Goal: Information Seeking & Learning: Learn about a topic

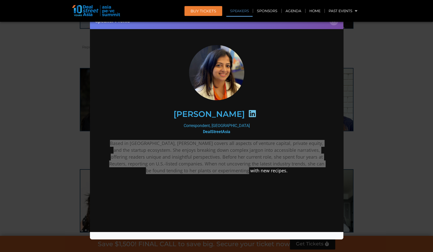
click at [350, 77] on div "Speaker Profile ×" at bounding box center [216, 126] width 433 height 252
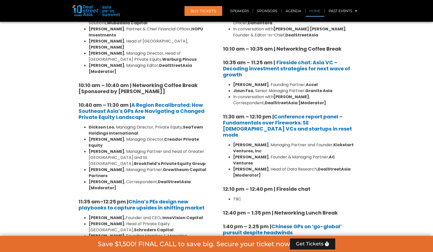
scroll to position [2869, 0]
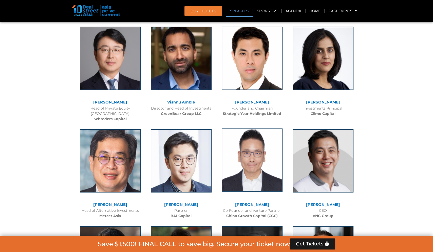
click at [250, 129] on img at bounding box center [252, 160] width 61 height 63
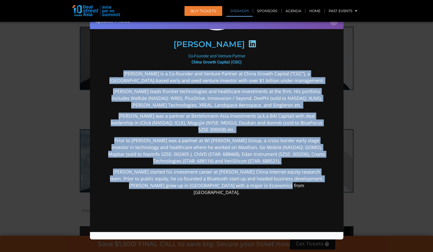
scroll to position [113, 0]
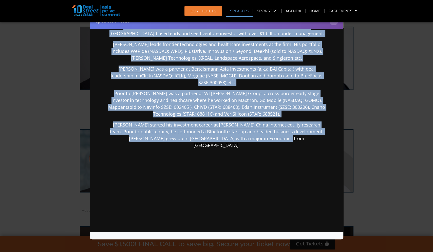
drag, startPoint x: 112, startPoint y: 138, endPoint x: 295, endPoint y: 218, distance: 199.3
click at [295, 218] on div "[PERSON_NAME] Co-Founder and Venture Partner China Growth Capital (CGC) [PERSON…" at bounding box center [216, 80] width 243 height 322
copy div "Lorem Ipsumd si a Co-adipisc eli Seddoei Tempori ut Labor Etdolo Magnaal (“ENI”…"
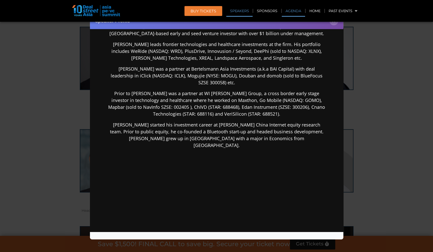
scroll to position [0, 0]
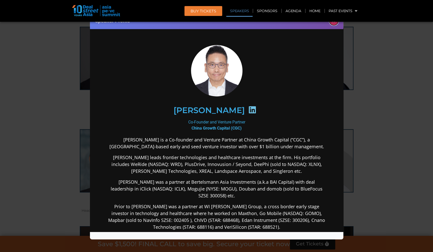
click at [334, 22] on button "×" at bounding box center [333, 20] width 9 height 9
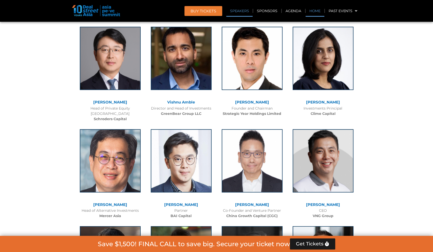
scroll to position [3177, 0]
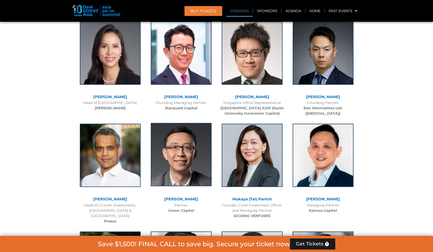
click at [179, 123] on img at bounding box center [181, 154] width 61 height 63
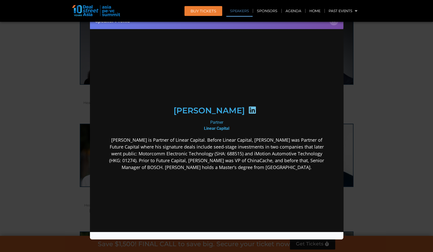
scroll to position [0, 0]
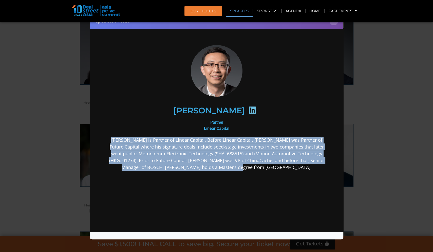
drag, startPoint x: 106, startPoint y: 138, endPoint x: 288, endPoint y: 172, distance: 185.1
click at [288, 172] on div "[PERSON_NAME] Partner Linear Capital [PERSON_NAME] is Partner of Linear Capital…" at bounding box center [216, 148] width 243 height 230
copy p "[PERSON_NAME] is Partner of Linear Capital. Before Linear Capital, [PERSON_NAME…"
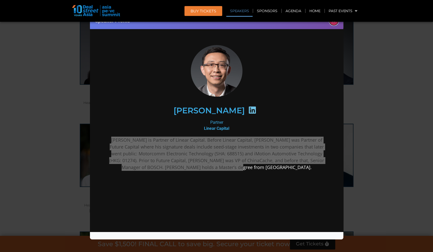
click at [332, 24] on button "×" at bounding box center [333, 20] width 9 height 9
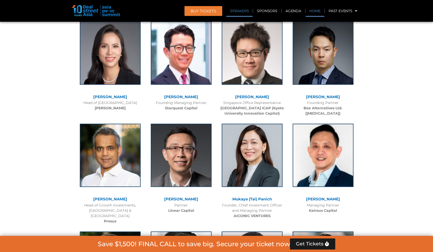
scroll to position [3792, 0]
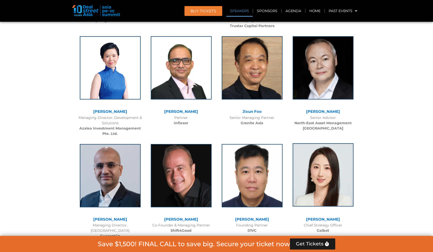
click at [324, 143] on img at bounding box center [323, 174] width 61 height 63
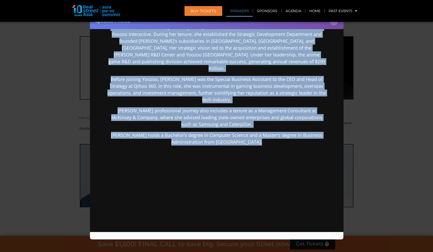
scroll to position [135, 0]
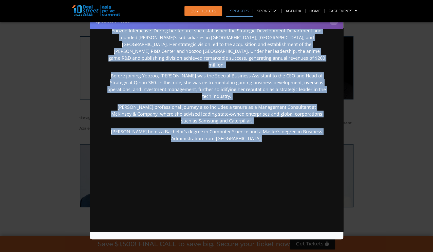
drag, startPoint x: 108, startPoint y: 140, endPoint x: 270, endPoint y: 236, distance: 187.9
click at [270, 236] on html "[PERSON_NAME] Chief Strategy Officer [PERSON_NAME] With over 15 years of experi…" at bounding box center [216, 65] width 253 height 347
copy div "Lore ipsu 65 dolor si ametconsec ad eli seddoeiu temporin, Utla Etdo magnaa e a…"
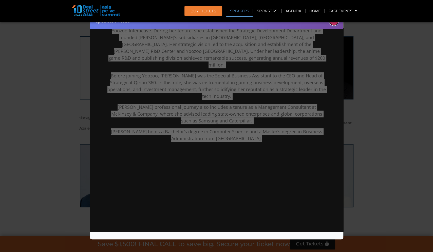
click at [334, 24] on button "×" at bounding box center [333, 20] width 9 height 9
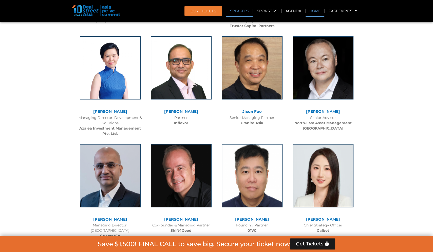
scroll to position [4471, 0]
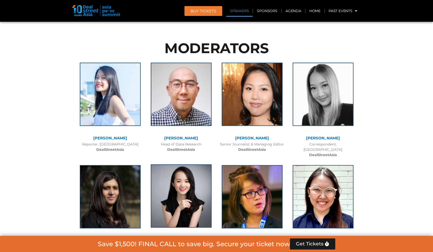
click at [184, 165] on img at bounding box center [181, 196] width 61 height 63
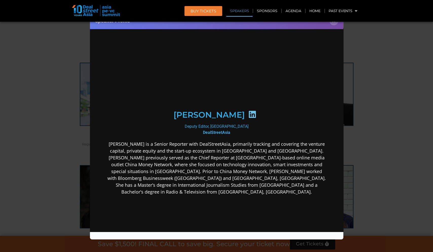
scroll to position [0, 0]
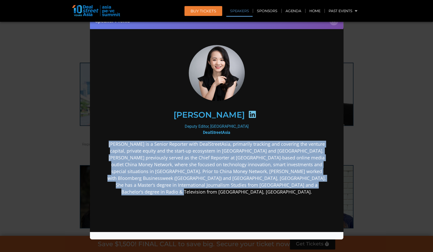
drag, startPoint x: 112, startPoint y: 141, endPoint x: 321, endPoint y: 185, distance: 213.9
click at [321, 185] on p "[PERSON_NAME] is a Senior Reporter with DealStreetAsia, primarily tracking and …" at bounding box center [216, 168] width 219 height 55
copy p "[PERSON_NAME] is a Senior Reporter with DealStreetAsia, primarily tracking and …"
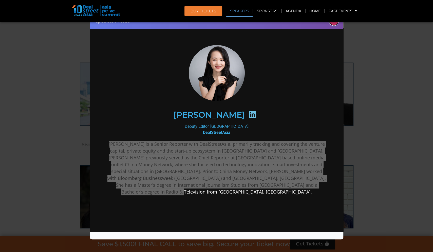
click at [334, 24] on button "×" at bounding box center [333, 20] width 9 height 9
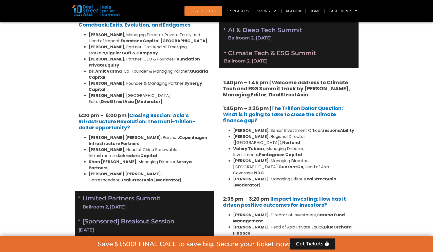
scroll to position [986, 0]
click at [146, 195] on link "Limited Partners [GEOGRAPHIC_DATA] 2, [DATE]" at bounding box center [122, 202] width 78 height 15
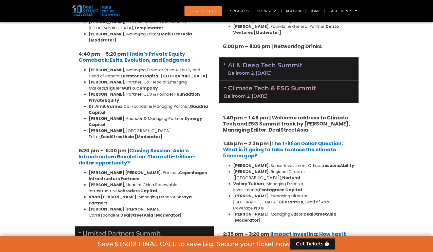
scroll to position [949, 0]
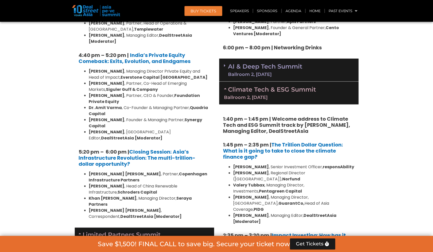
click at [225, 64] on icon at bounding box center [225, 66] width 2 height 4
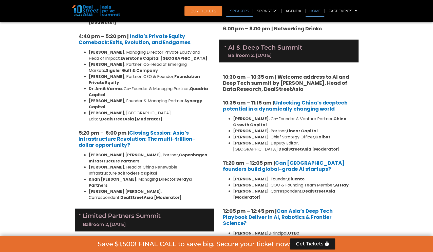
scroll to position [4174, 0]
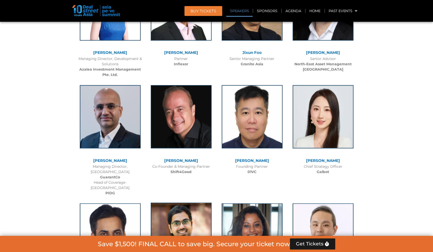
click at [186, 203] on img at bounding box center [181, 234] width 61 height 63
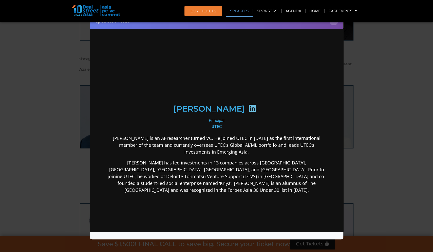
scroll to position [0, 0]
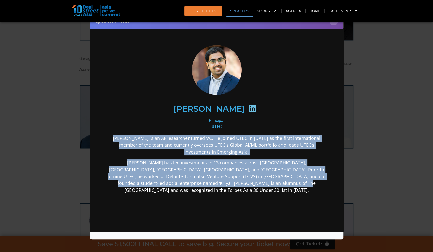
drag, startPoint x: 108, startPoint y: 141, endPoint x: 268, endPoint y: 197, distance: 169.9
click at [268, 197] on div "[PERSON_NAME] is an AI-researcher turned VC. He joined UTEC in [DATE] as the fi…" at bounding box center [216, 204] width 219 height 139
copy div "[PERSON_NAME] is an AI-researcher turned VC. He joined UTEC in [DATE] as the fi…"
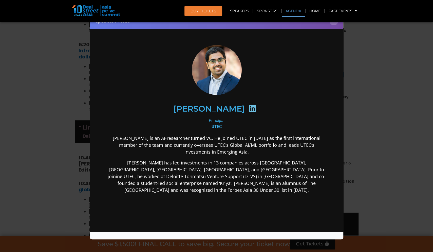
scroll to position [2944, 0]
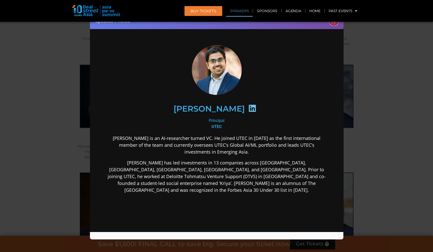
click at [335, 23] on button "×" at bounding box center [333, 20] width 9 height 9
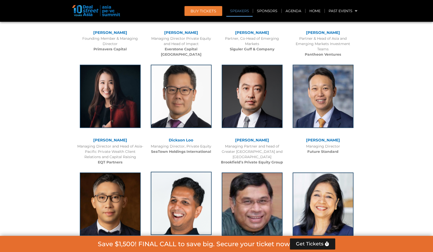
click at [181, 172] on img at bounding box center [181, 203] width 61 height 63
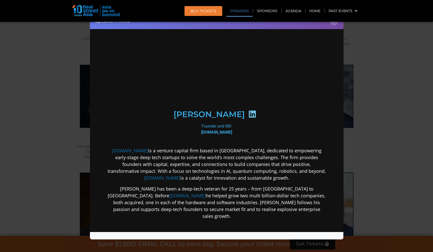
scroll to position [0, 0]
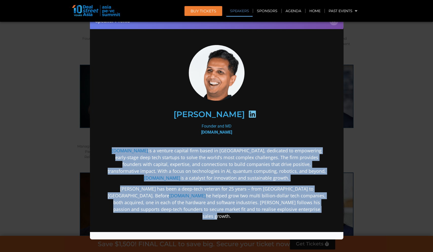
drag, startPoint x: 107, startPoint y: 150, endPoint x: 269, endPoint y: 214, distance: 175.1
click at [270, 216] on div "[DOMAIN_NAME] is a venture capital firm based in [GEOGRAPHIC_DATA], dedicated t…" at bounding box center [216, 219] width 219 height 159
copy div "[DOMAIN_NAME] is a venture capital firm based in [GEOGRAPHIC_DATA], dedicated t…"
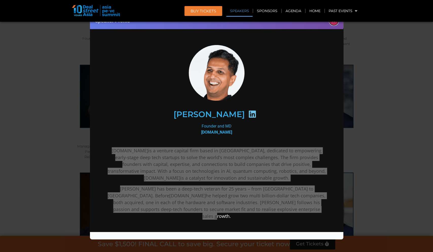
click at [334, 23] on button "×" at bounding box center [333, 20] width 9 height 9
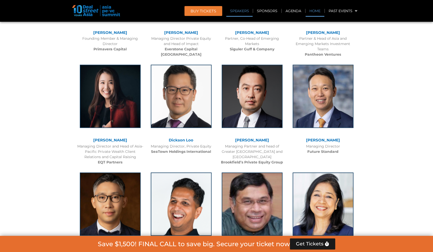
scroll to position [3451, 0]
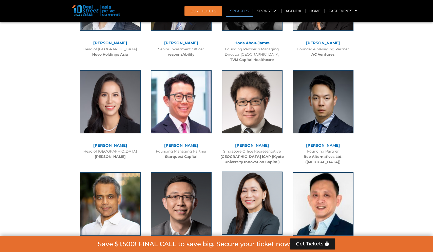
click at [256, 172] on img at bounding box center [252, 203] width 61 height 63
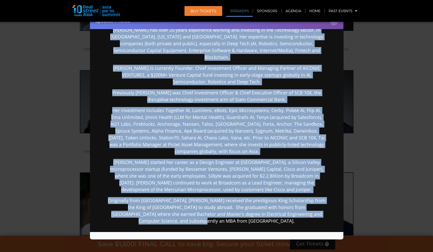
scroll to position [182, 0]
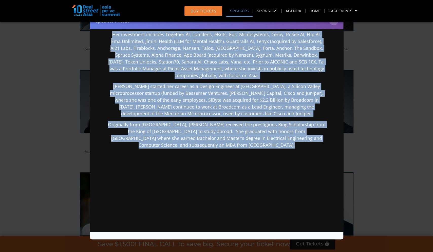
drag, startPoint x: 107, startPoint y: 135, endPoint x: 283, endPoint y: 250, distance: 211.1
click at [283, 246] on html "Mukaya (Tai) [PERSON_NAME] Founder, Chief Investment Officer and Managing Partn…" at bounding box center [216, 46] width 253 height 400
copy div "[PERSON_NAME] has over 20 years experience working and investing in the Technol…"
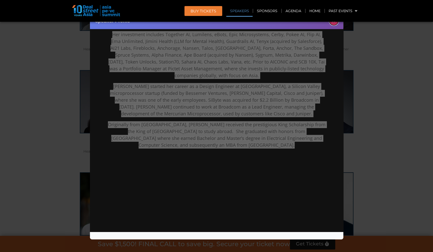
click at [335, 23] on button "×" at bounding box center [333, 20] width 9 height 9
click at [335, 149] on div "Founding Partner Bee Alternatives Ltd. ([MEDICAL_DATA])" at bounding box center [323, 157] width 66 height 16
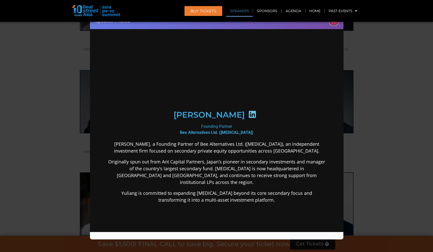
scroll to position [0, 0]
click at [335, 23] on button "×" at bounding box center [333, 20] width 9 height 9
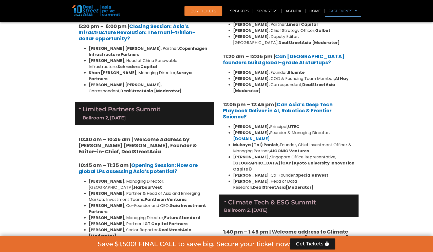
scroll to position [3343, 0]
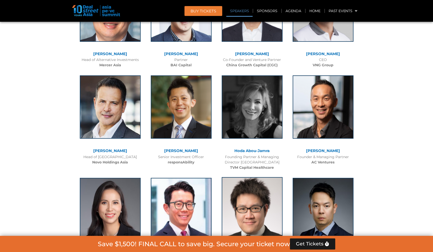
click at [249, 177] on img at bounding box center [252, 208] width 61 height 63
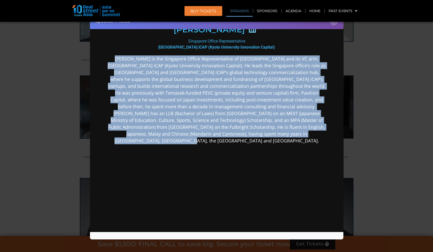
scroll to position [95, 0]
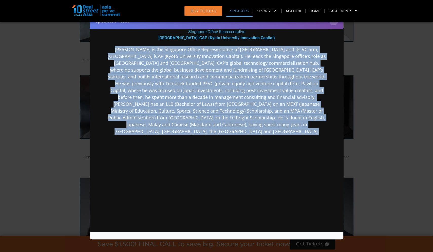
drag, startPoint x: 105, startPoint y: 143, endPoint x: 280, endPoint y: 231, distance: 196.2
click at [280, 232] on div "[PERSON_NAME] Singapore Office Representative [GEOGRAPHIC_DATA] & [GEOGRAPHIC_D…" at bounding box center [216, 83] width 253 height 300
copy div "Loremip Dol si ame Consectet Adipis Elitseddoeiusm te Incid Utlaboreet dol mag …"
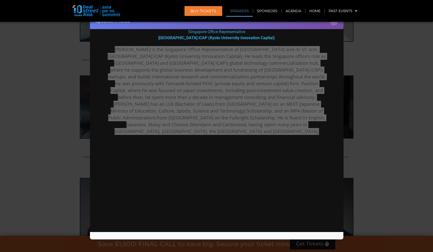
click at [336, 25] on div "Speaker Profile ×" at bounding box center [216, 21] width 253 height 16
click at [336, 23] on button "×" at bounding box center [333, 20] width 9 height 9
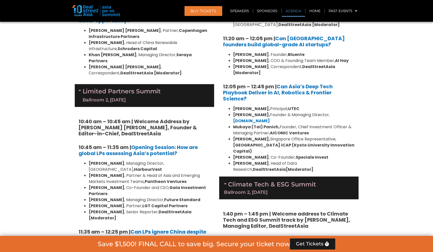
scroll to position [4368, 0]
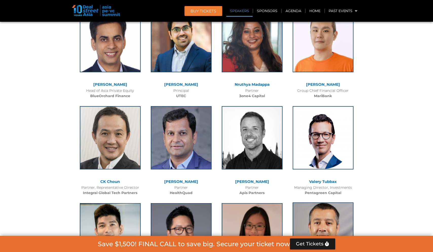
click at [313, 203] on img at bounding box center [323, 234] width 61 height 63
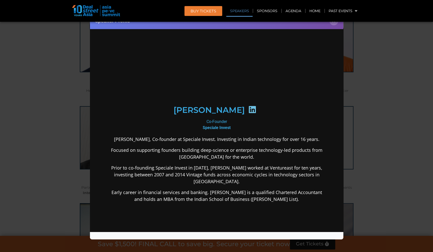
scroll to position [0, 0]
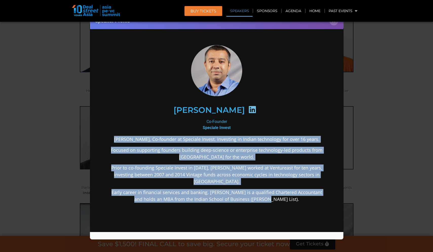
drag, startPoint x: 113, startPoint y: 139, endPoint x: 287, endPoint y: 196, distance: 182.8
click at [287, 198] on div "[PERSON_NAME], Co-founder at Speciale Invest. Investing in Indian technology fo…" at bounding box center [216, 209] width 219 height 147
copy div "[PERSON_NAME], Co-founder at Speciale Invest. Investing in Indian technology fo…"
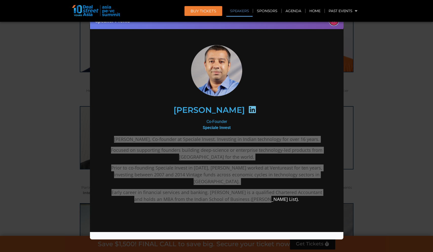
click at [331, 23] on button "×" at bounding box center [333, 20] width 9 height 9
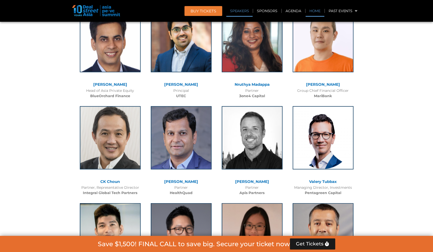
scroll to position [4647, 0]
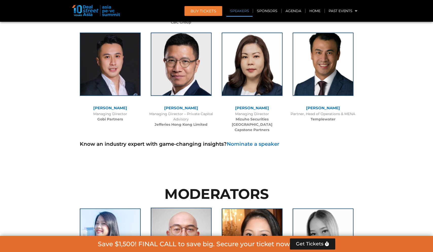
click at [176, 208] on img at bounding box center [181, 239] width 61 height 63
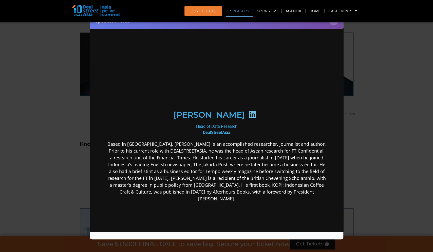
scroll to position [0, 0]
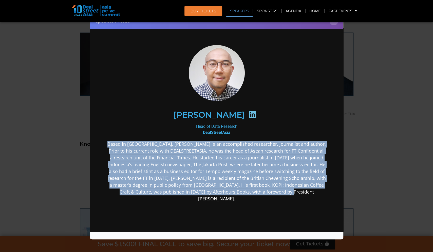
drag, startPoint x: 111, startPoint y: 142, endPoint x: 433, endPoint y: 228, distance: 333.3
click at [343, 199] on html "[PERSON_NAME] Head of Data Research DealStreetAsia" at bounding box center [216, 164] width 253 height 272
copy p "Based in [GEOGRAPHIC_DATA], [PERSON_NAME] is an accomplished researcher, journa…"
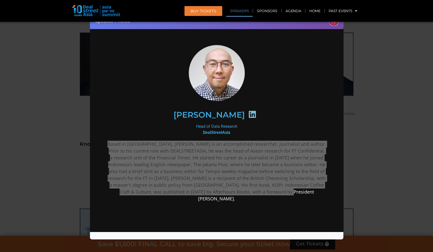
click at [335, 23] on button "×" at bounding box center [333, 20] width 9 height 9
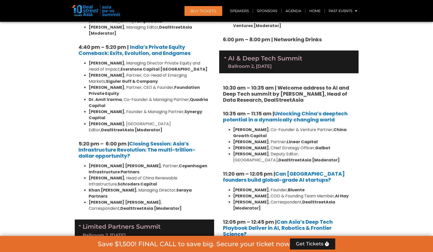
scroll to position [949, 0]
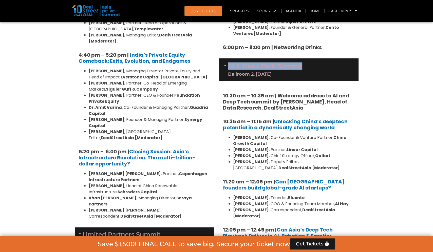
drag, startPoint x: 312, startPoint y: 39, endPoint x: 229, endPoint y: 40, distance: 82.6
click at [229, 59] on div "AI & Deep Tech Summit Ballroom 2, [DATE]" at bounding box center [288, 70] width 139 height 23
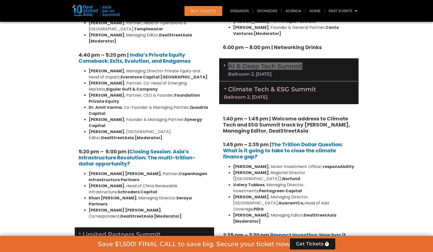
click at [158, 171] on li "[PERSON_NAME] [PERSON_NAME] , Partner, Copenhagen Infrastructure Partners" at bounding box center [150, 177] width 122 height 12
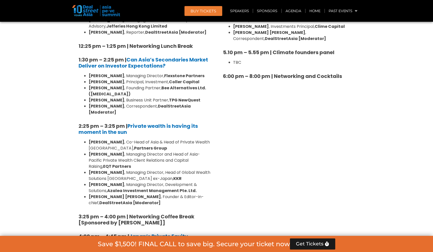
scroll to position [1366, 0]
